Goal: Task Accomplishment & Management: Manage account settings

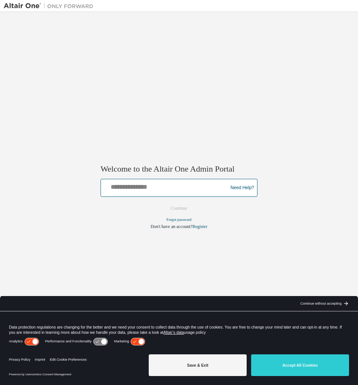
click at [143, 187] on input "text" at bounding box center [165, 186] width 123 height 11
type input "**********"
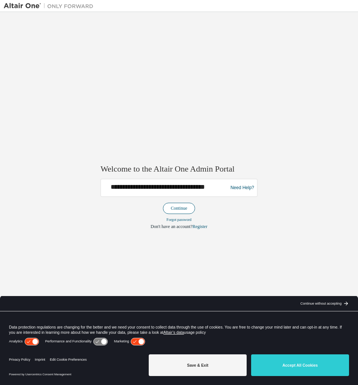
click at [183, 210] on button "Continue" at bounding box center [179, 208] width 32 height 11
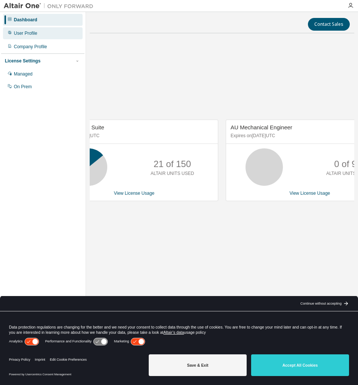
click at [40, 32] on div "User Profile" at bounding box center [43, 33] width 80 height 12
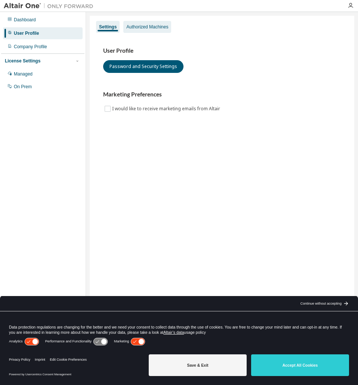
click at [137, 29] on div "Authorized Machines" at bounding box center [147, 27] width 42 height 6
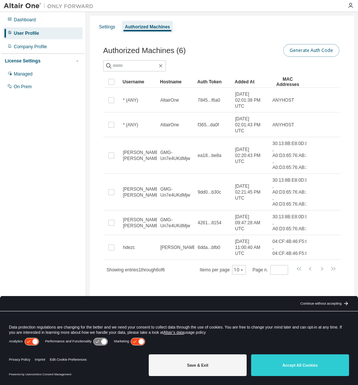
click at [320, 49] on button "Generate Auth Code" at bounding box center [312, 50] width 56 height 13
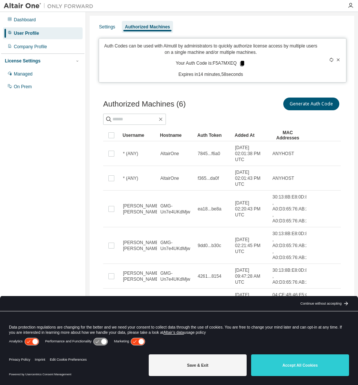
click at [244, 64] on icon at bounding box center [243, 63] width 4 height 5
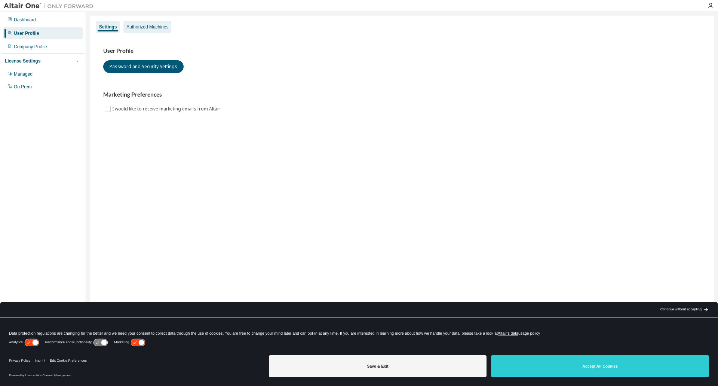
click at [149, 22] on div "Authorized Machines" at bounding box center [147, 27] width 48 height 12
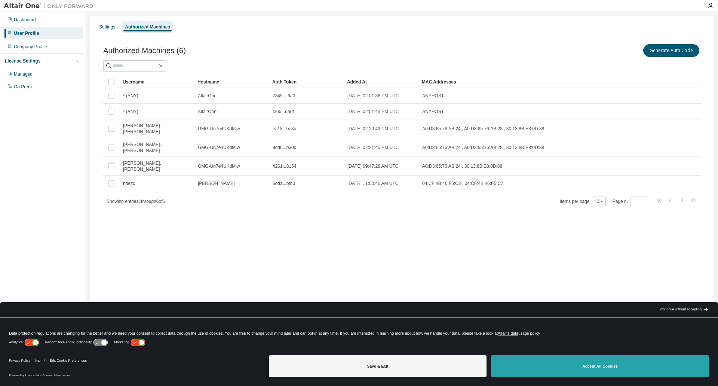
click at [600, 365] on button "Accept All Cookies" at bounding box center [600, 366] width 218 height 22
